Goal: Task Accomplishment & Management: Use online tool/utility

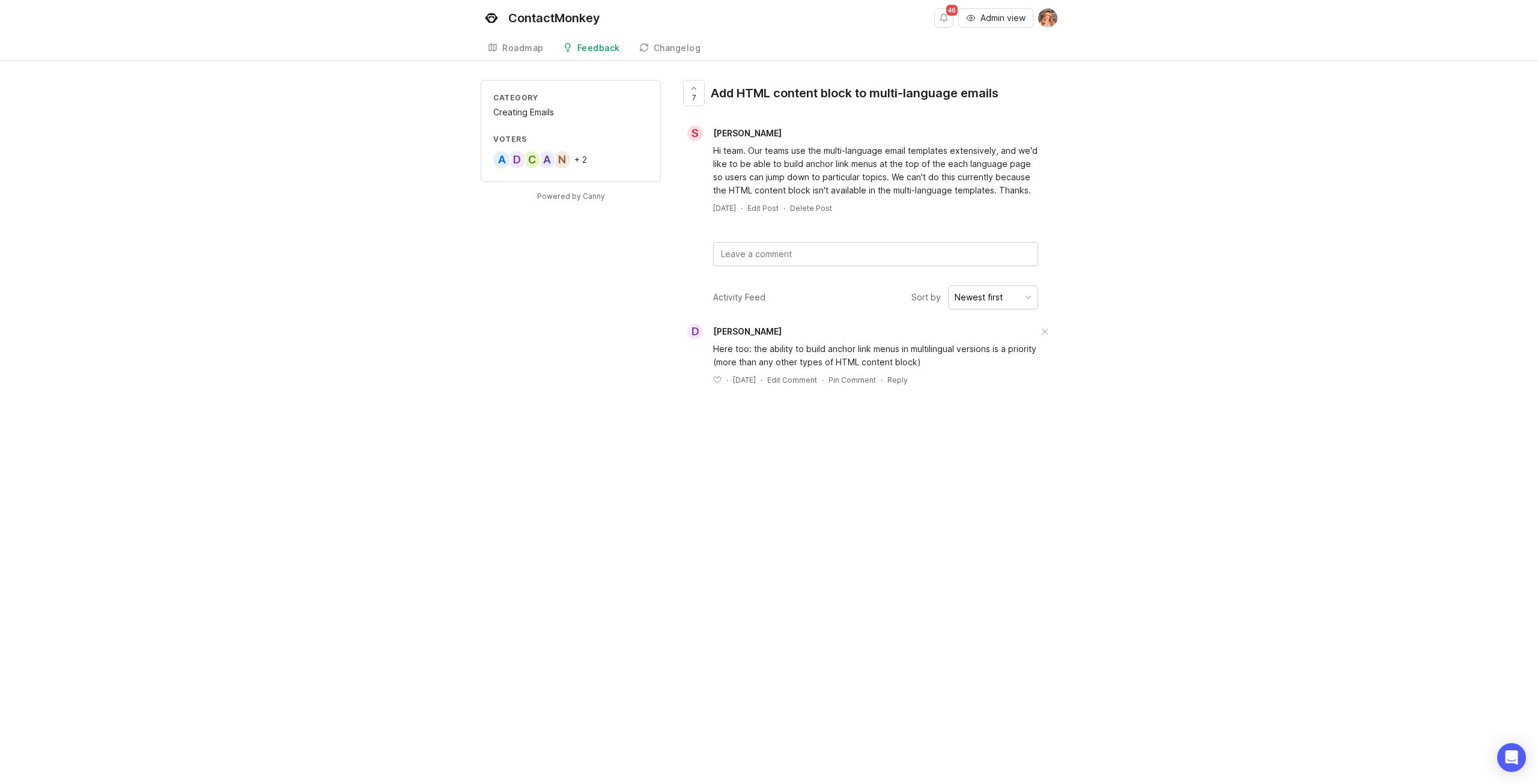
click at [497, 21] on span "Admin view" at bounding box center [1002, 18] width 45 height 12
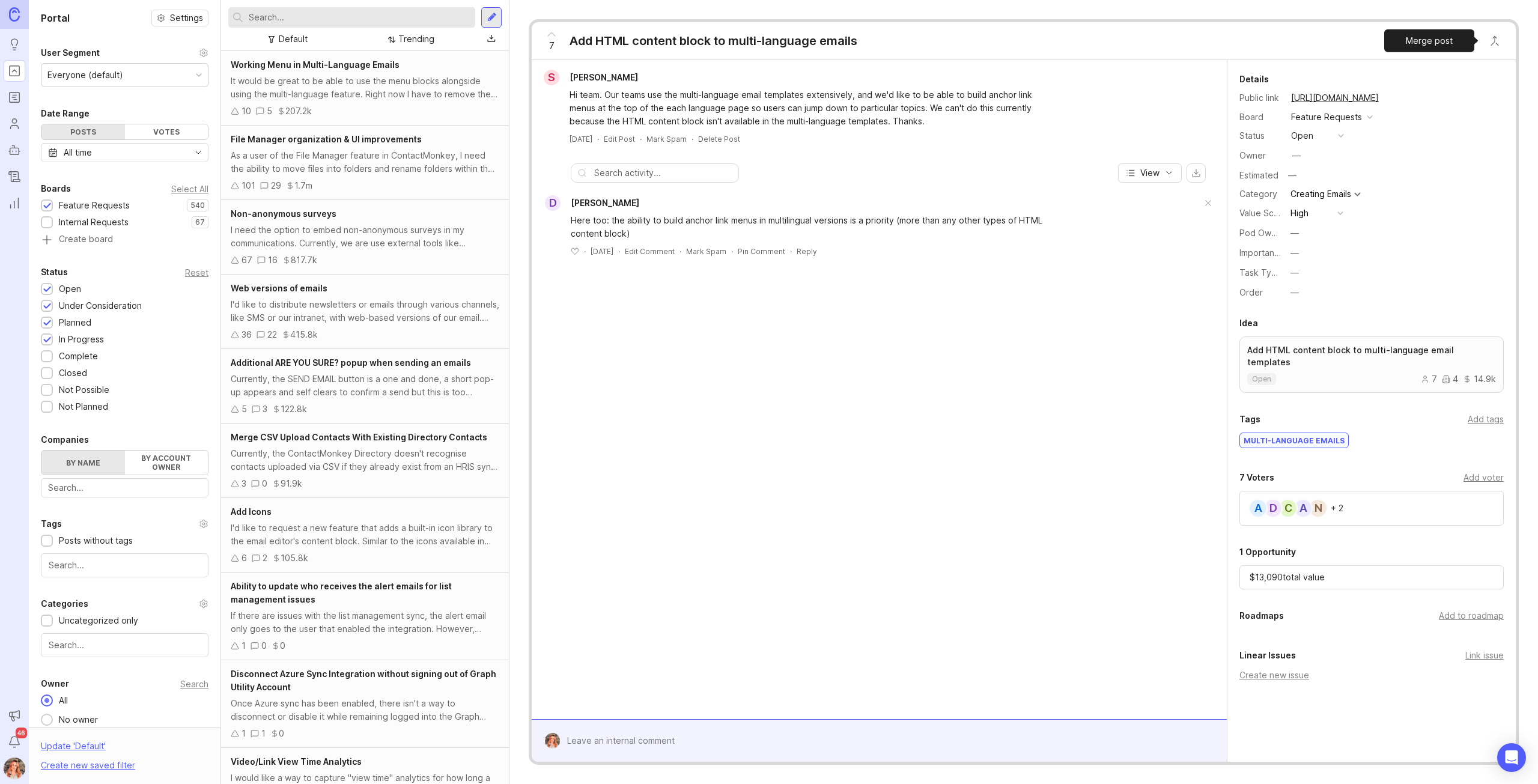
click at [497, 38] on button "Close button" at bounding box center [1495, 41] width 24 height 24
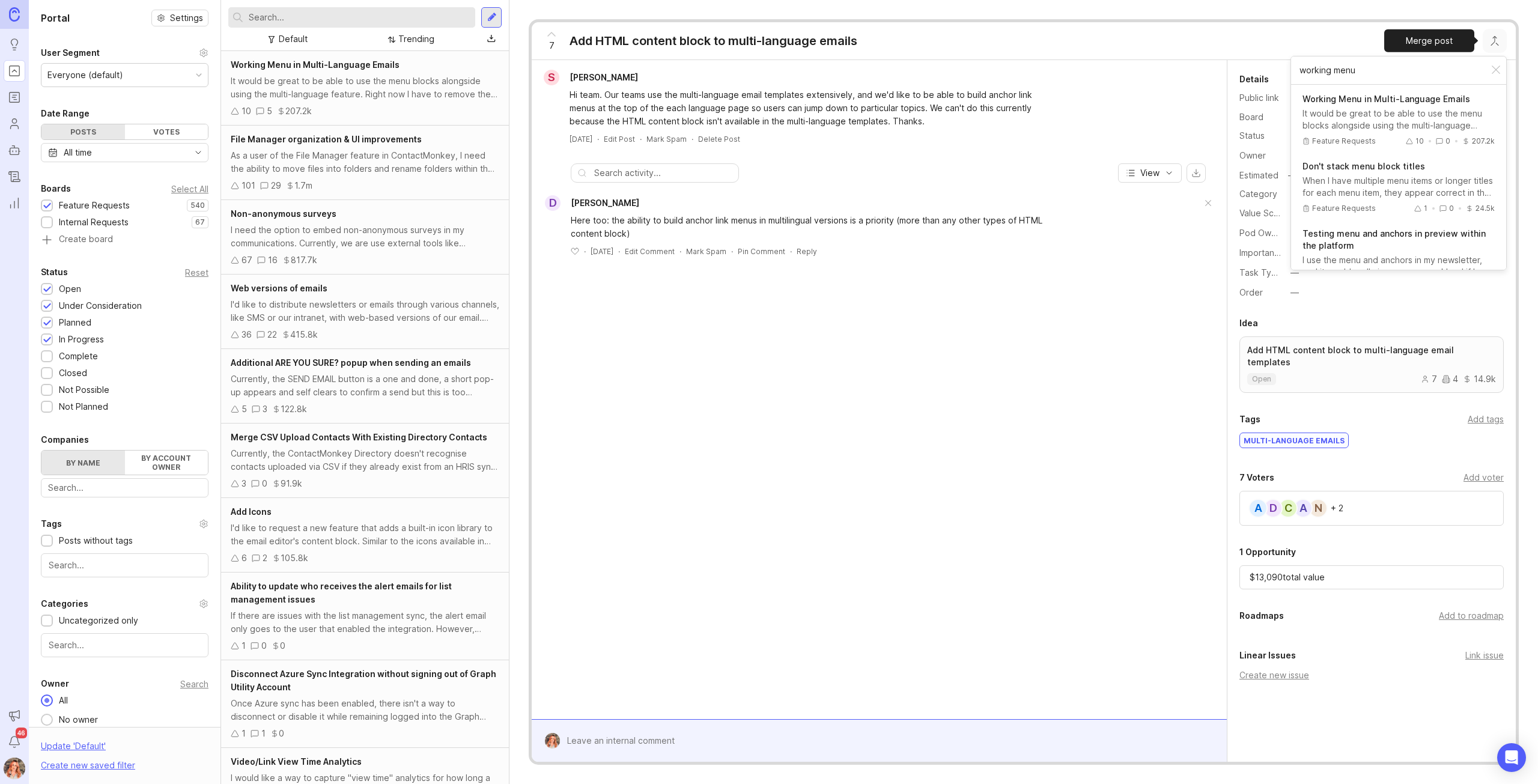
type input "working menu"
click at [497, 118] on div "It would be great to be able to use the menu blocks alongside using the multi-l…" at bounding box center [1398, 119] width 193 height 24
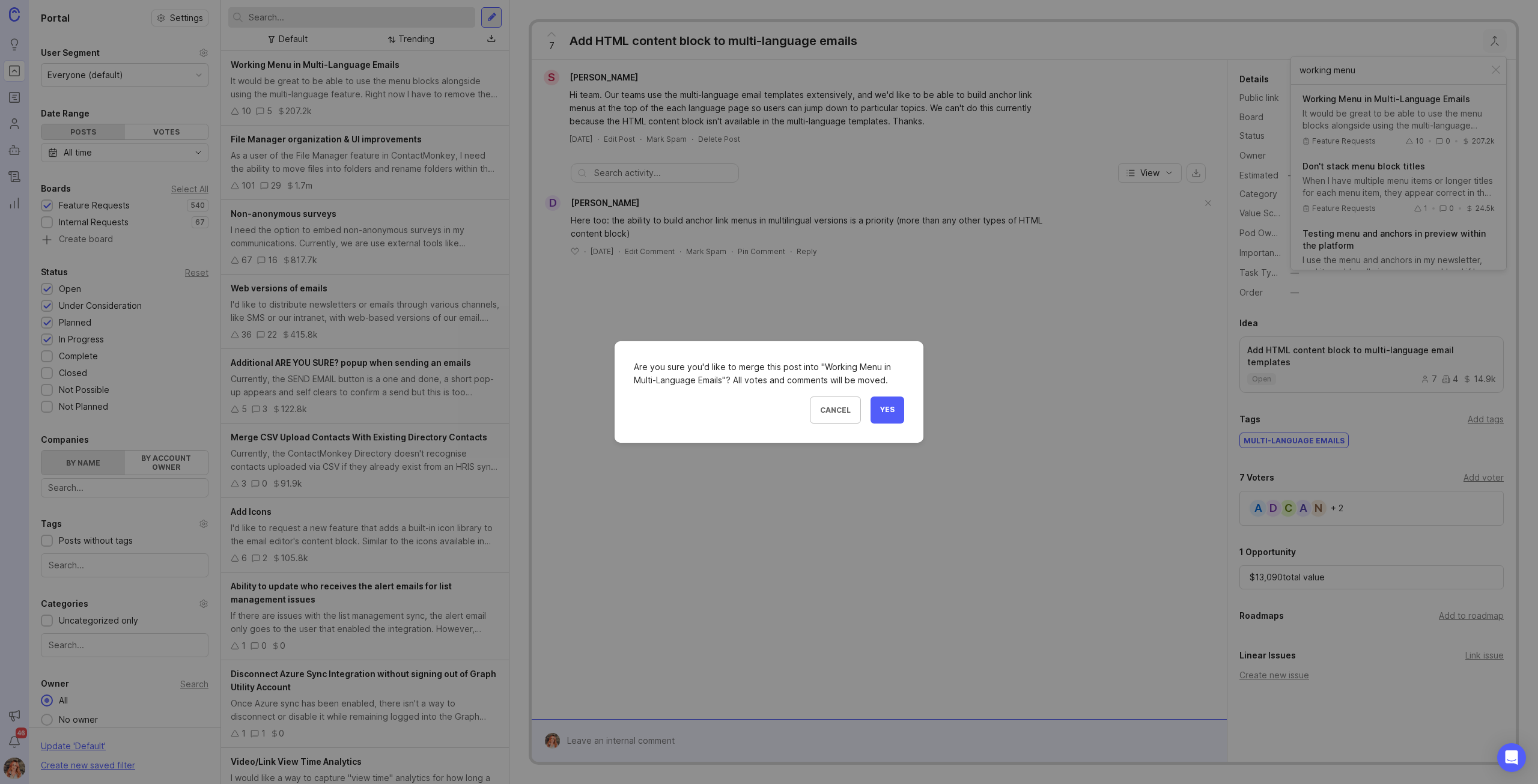
click at [497, 216] on span "Yes" at bounding box center [887, 410] width 14 height 10
